Goal: Information Seeking & Learning: Learn about a topic

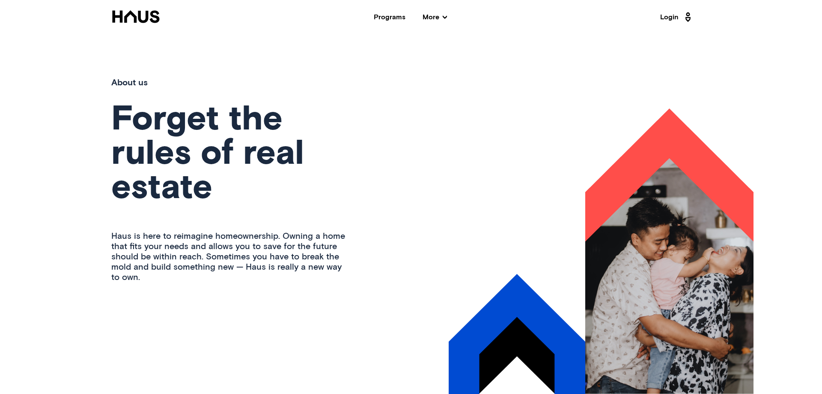
click at [436, 18] on span "More" at bounding box center [435, 17] width 24 height 7
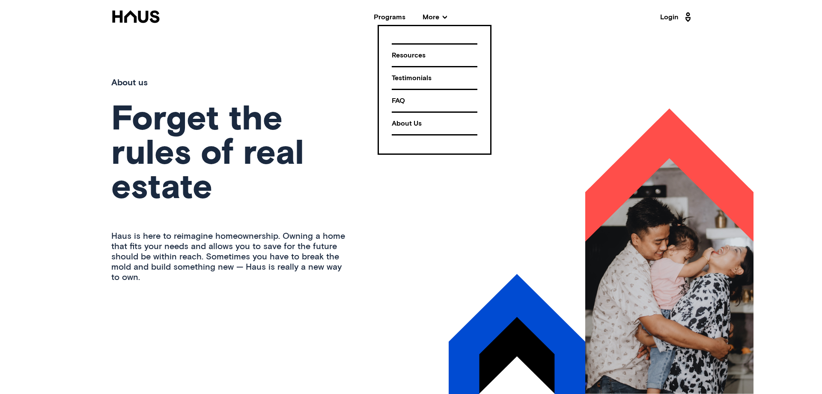
click at [395, 119] on div "About Us" at bounding box center [435, 123] width 86 height 15
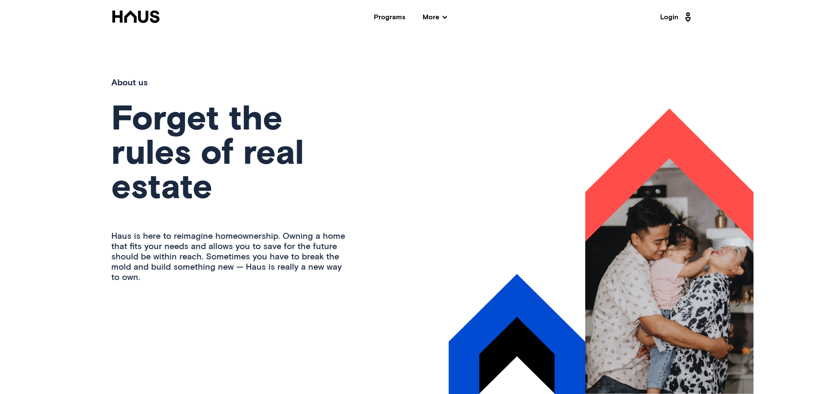
click at [431, 17] on span "More" at bounding box center [435, 17] width 24 height 7
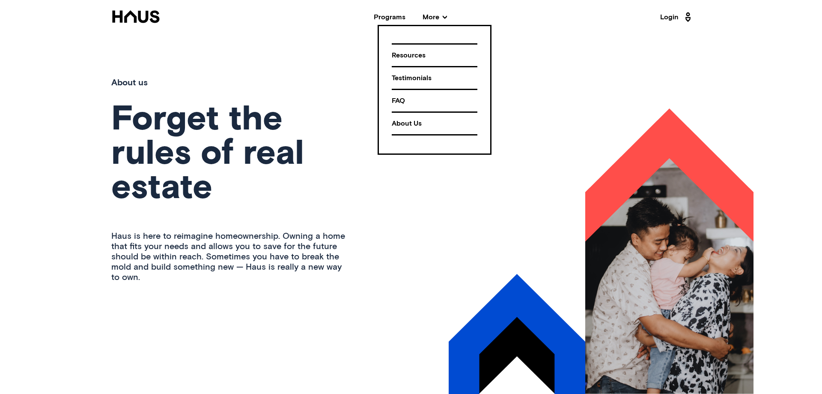
click at [397, 100] on div "FAQ" at bounding box center [435, 100] width 86 height 15
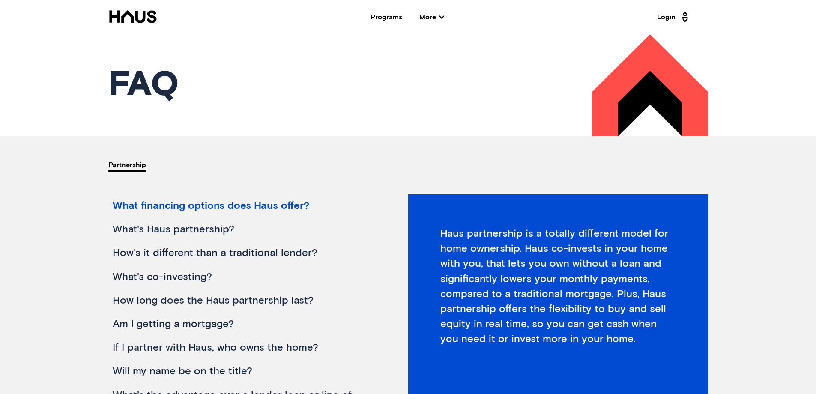
click at [371, 15] on div "Programs" at bounding box center [386, 17] width 32 height 7
